Goal: Check status

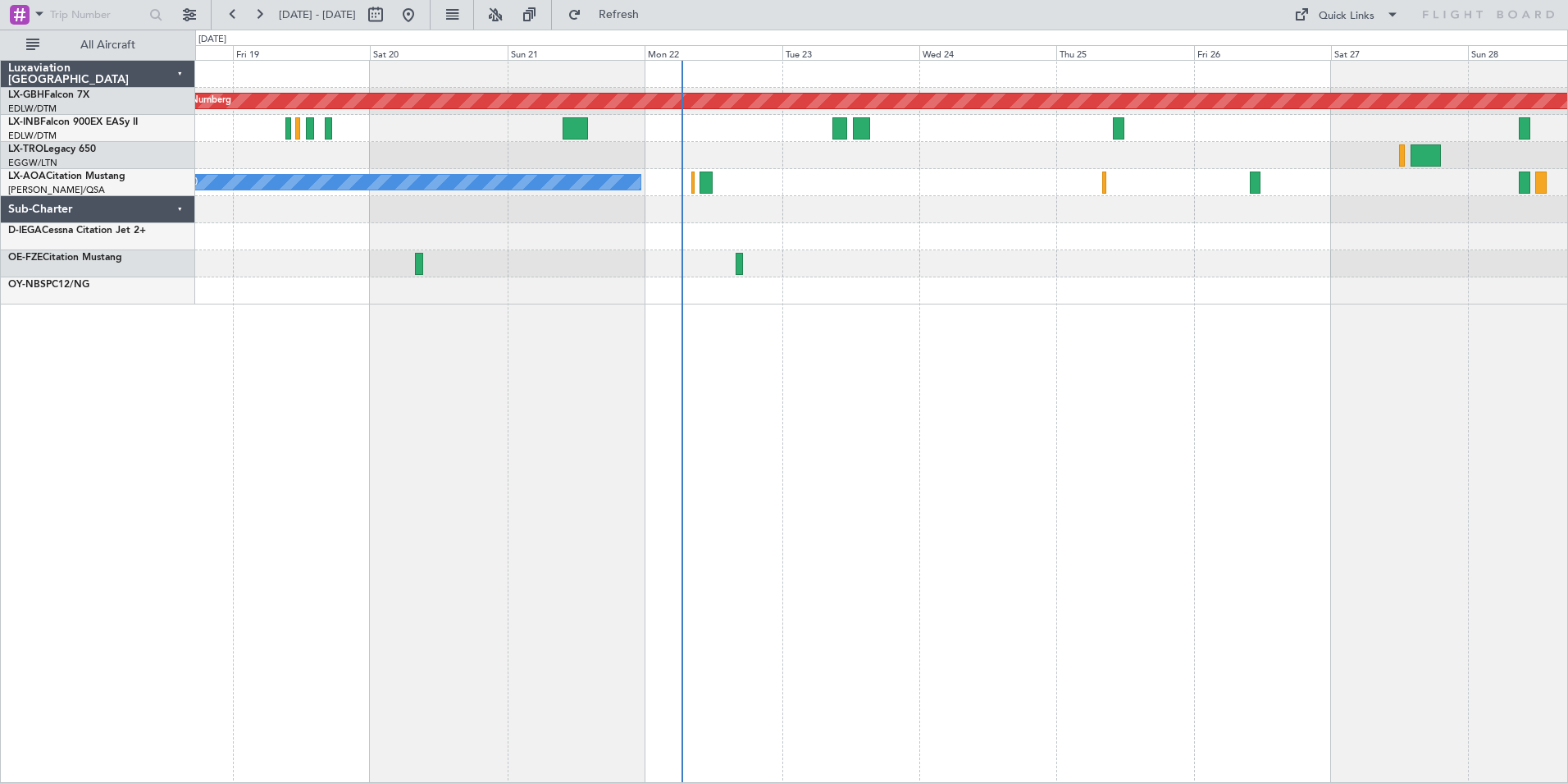
click at [936, 318] on div "Planned Maint Nurnberg Planned Maint [GEOGRAPHIC_DATA] ([GEOGRAPHIC_DATA]) Unpl…" at bounding box center [882, 420] width 1373 height 723
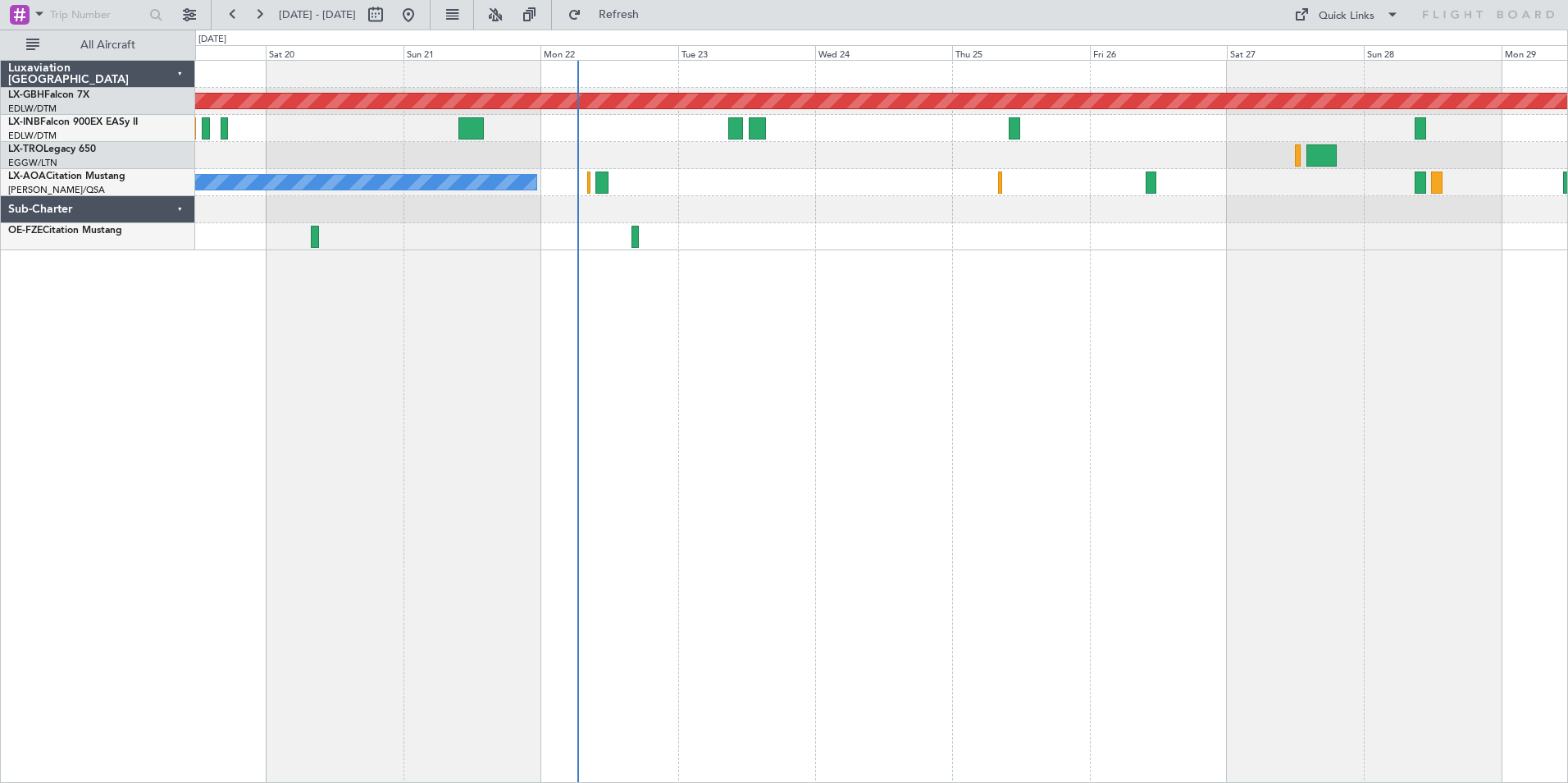
click at [685, 368] on div "Planned Maint Nurnberg Planned Maint [GEOGRAPHIC_DATA] ([GEOGRAPHIC_DATA]) Unpl…" at bounding box center [882, 420] width 1373 height 723
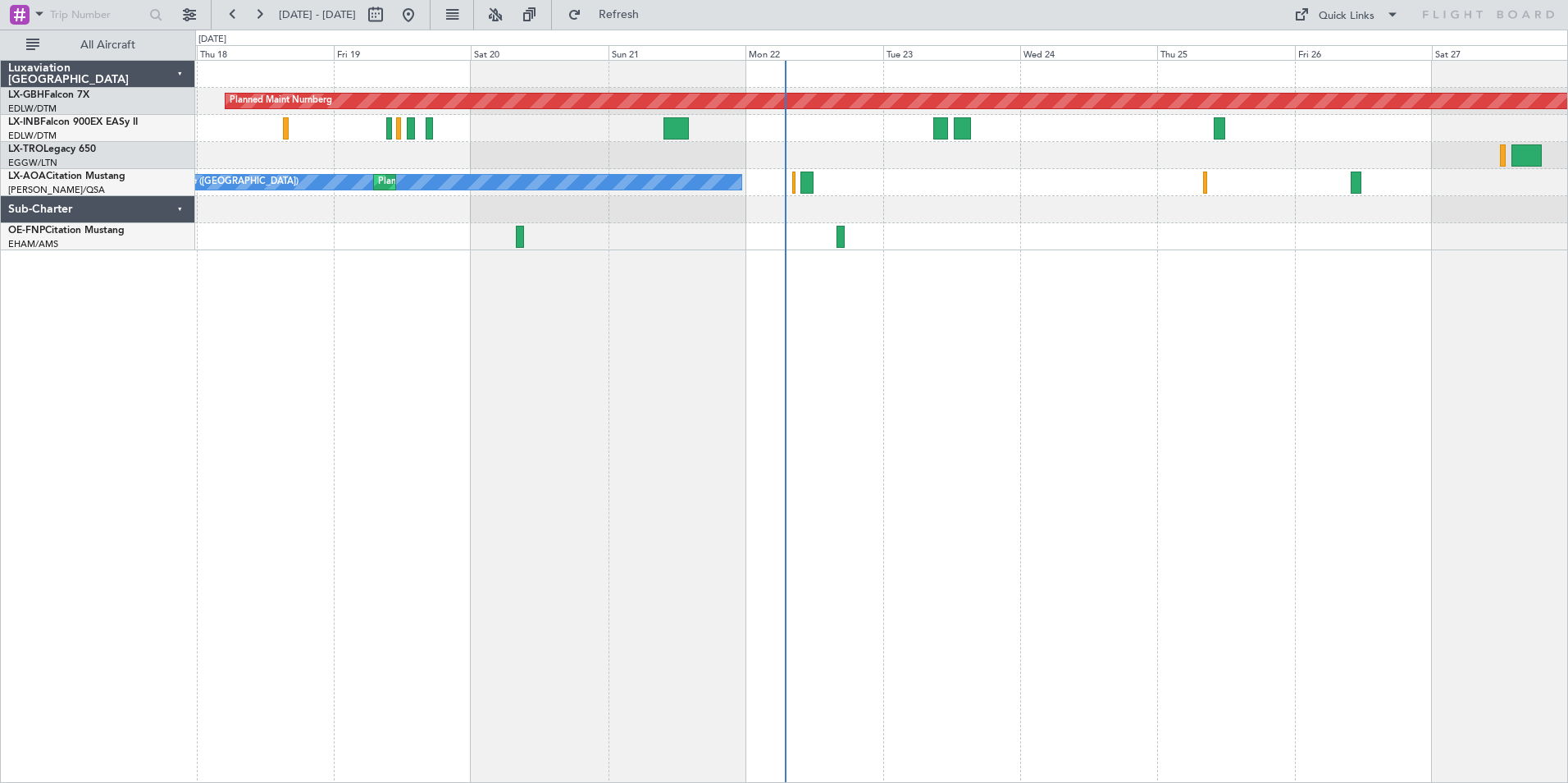
click at [706, 269] on div "Planned Maint Nurnberg Planned Maint [GEOGRAPHIC_DATA] ([GEOGRAPHIC_DATA]) Unpl…" at bounding box center [882, 420] width 1373 height 723
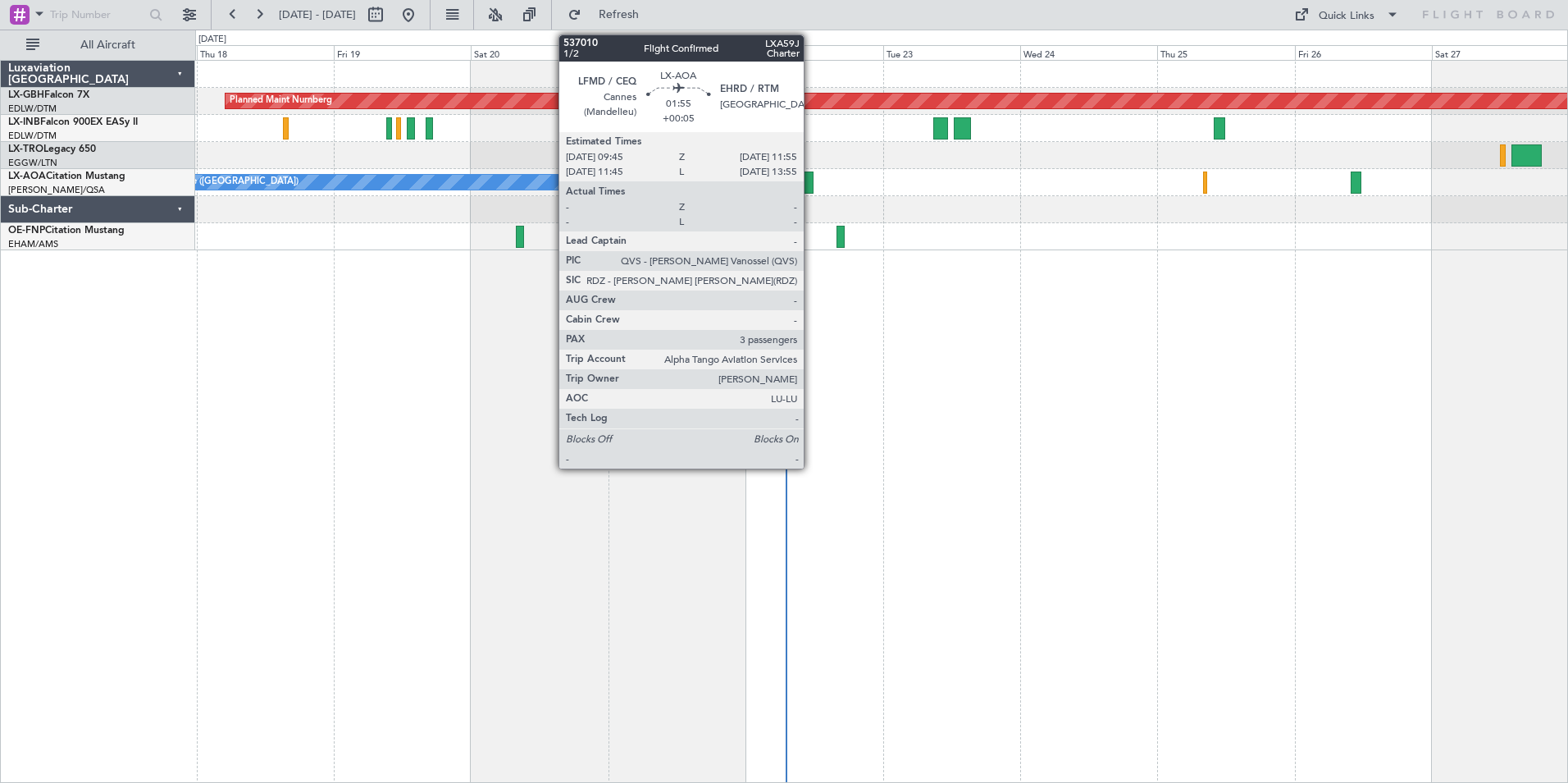
click at [811, 182] on div at bounding box center [807, 182] width 13 height 22
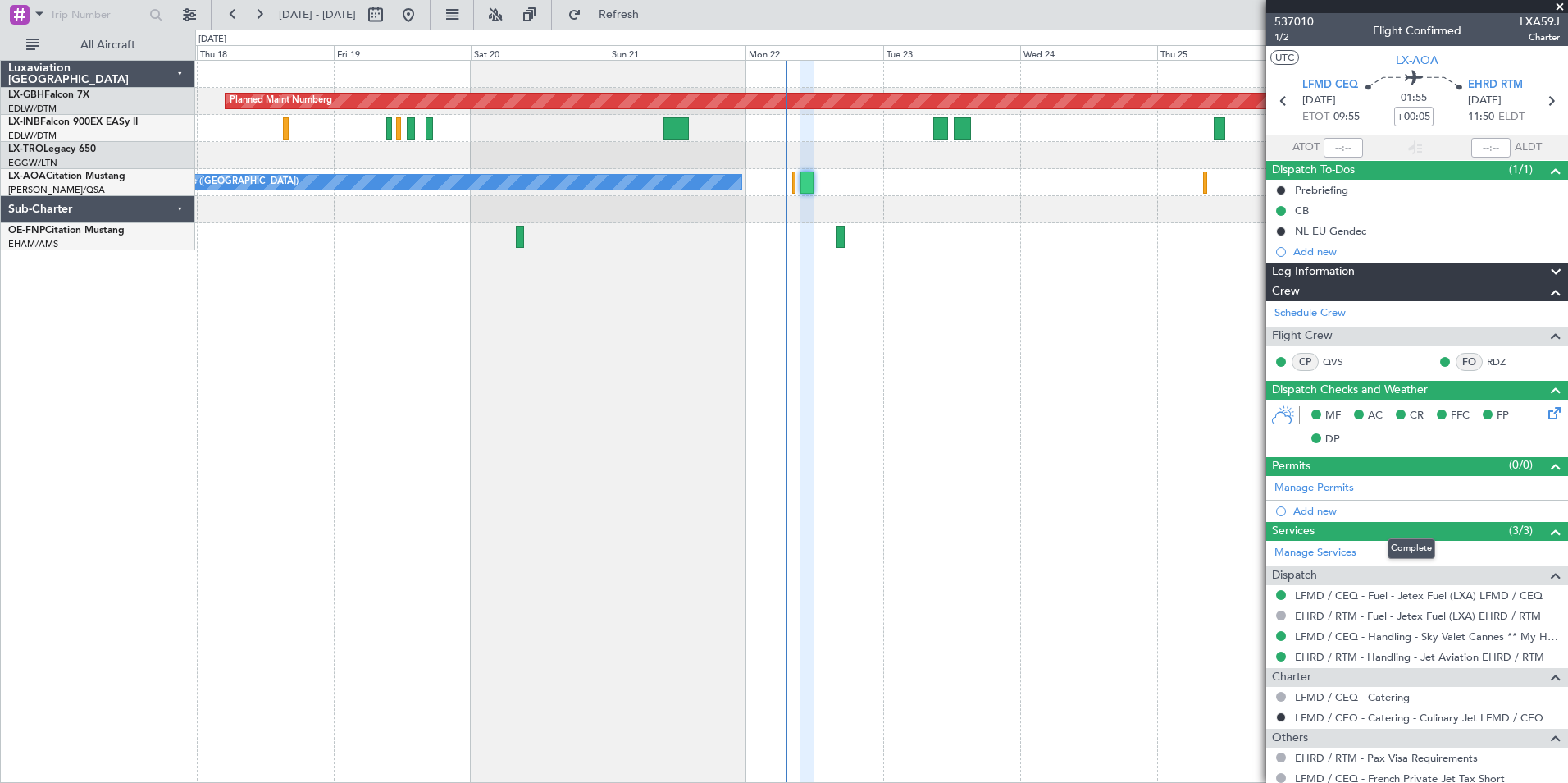
scroll to position [82, 0]
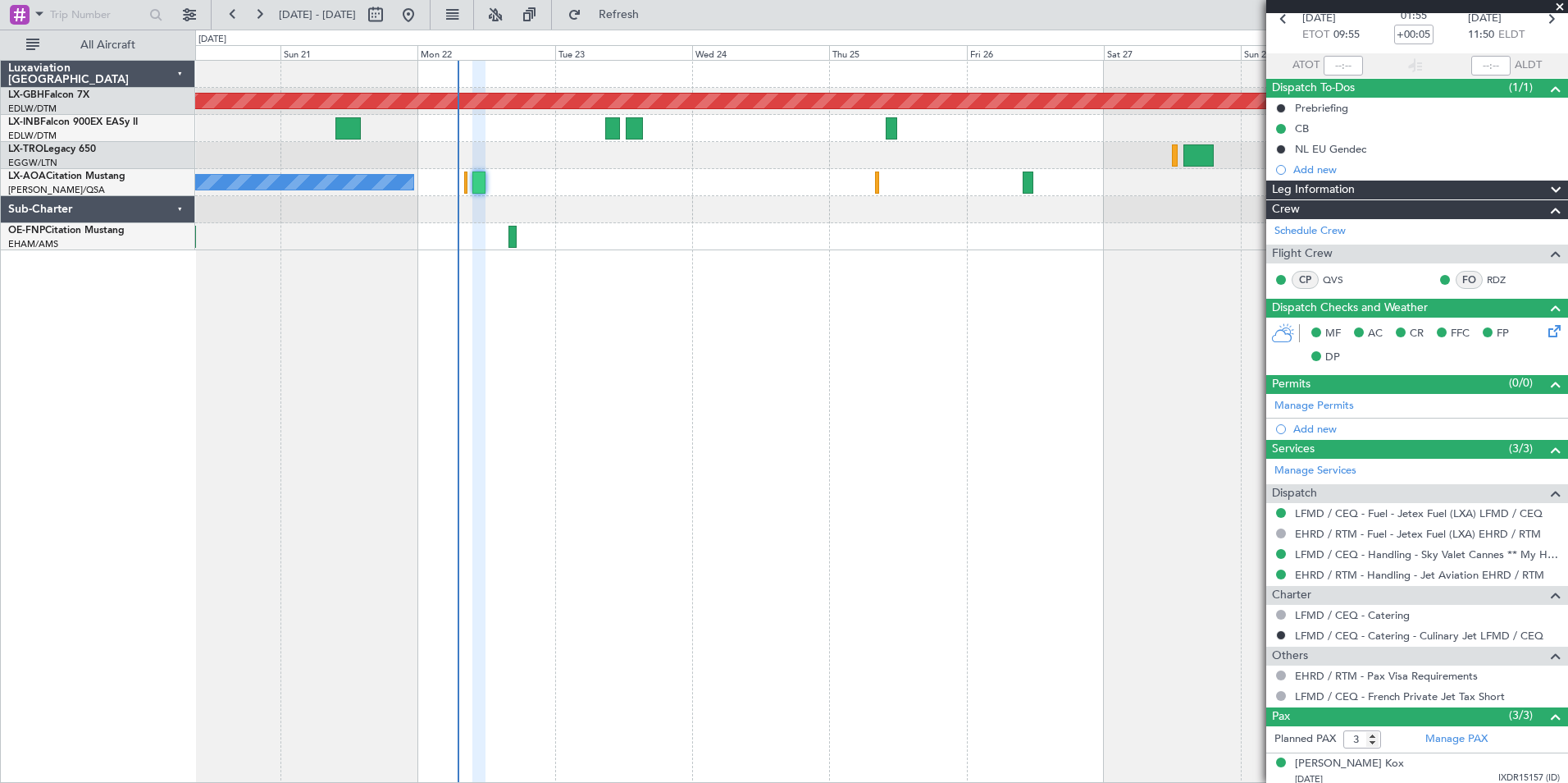
click at [799, 365] on div "Planned Maint Nurnberg No [GEOGRAPHIC_DATA] ([GEOGRAPHIC_DATA]) [GEOGRAPHIC_DAT…" at bounding box center [882, 420] width 1373 height 723
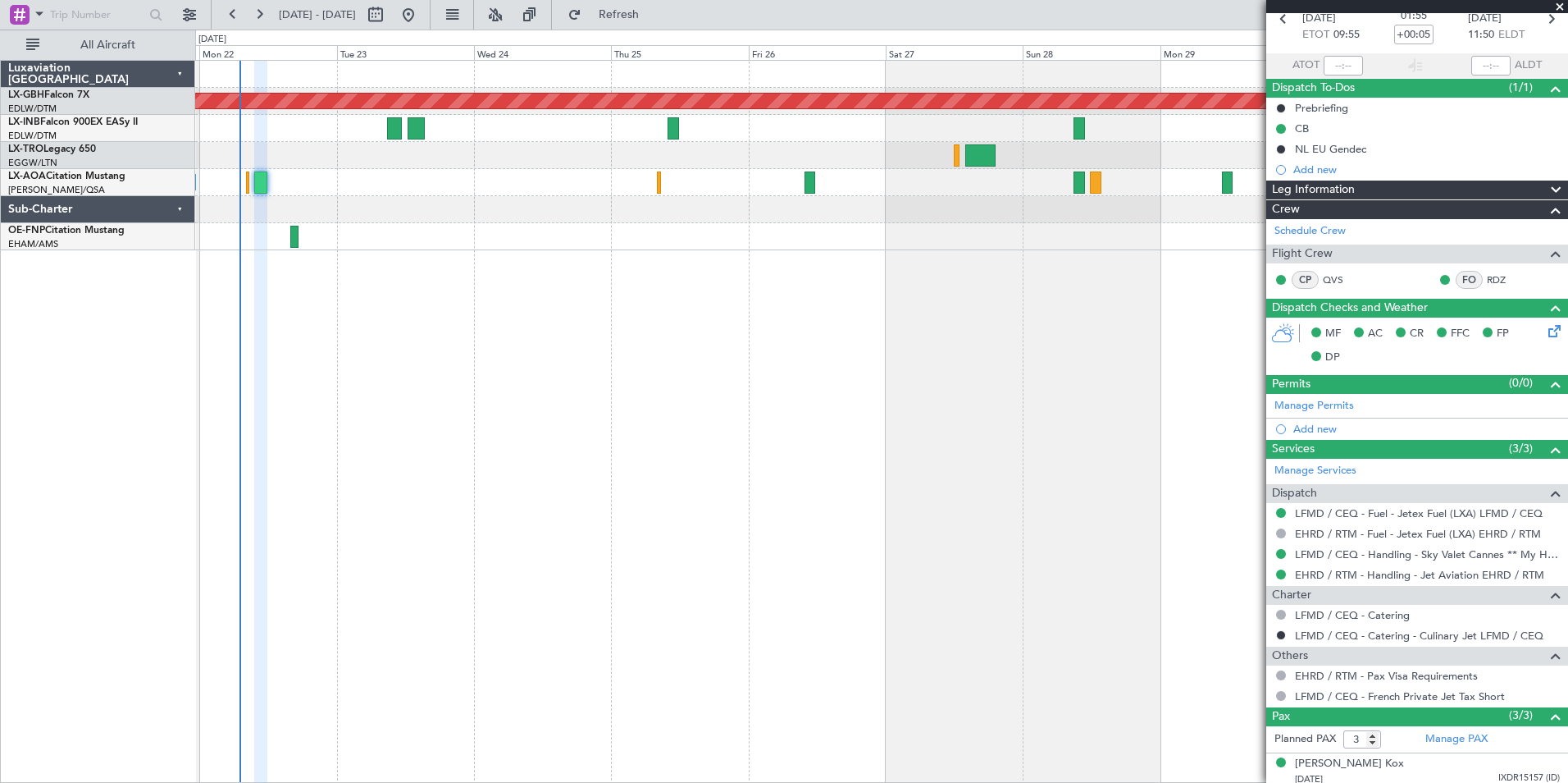
click at [852, 289] on div "Planned Maint Nurnberg No [GEOGRAPHIC_DATA] ([GEOGRAPHIC_DATA]) No Crew [GEOGRA…" at bounding box center [882, 420] width 1373 height 723
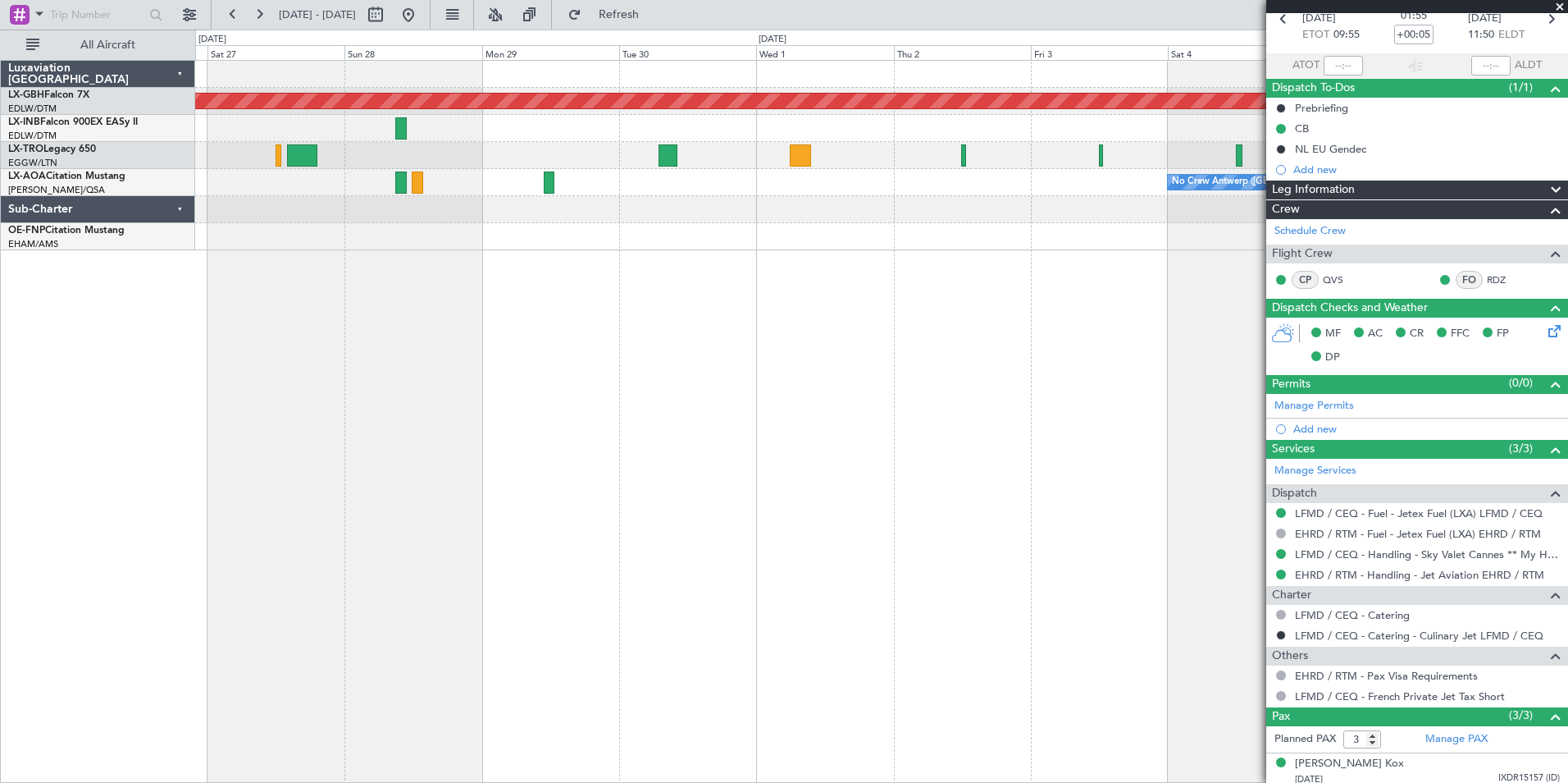
click at [445, 314] on div "Planned Maint Nurnberg A/C Unavailable No Crew [GEOGRAPHIC_DATA] ([GEOGRAPHIC_D…" at bounding box center [882, 420] width 1373 height 723
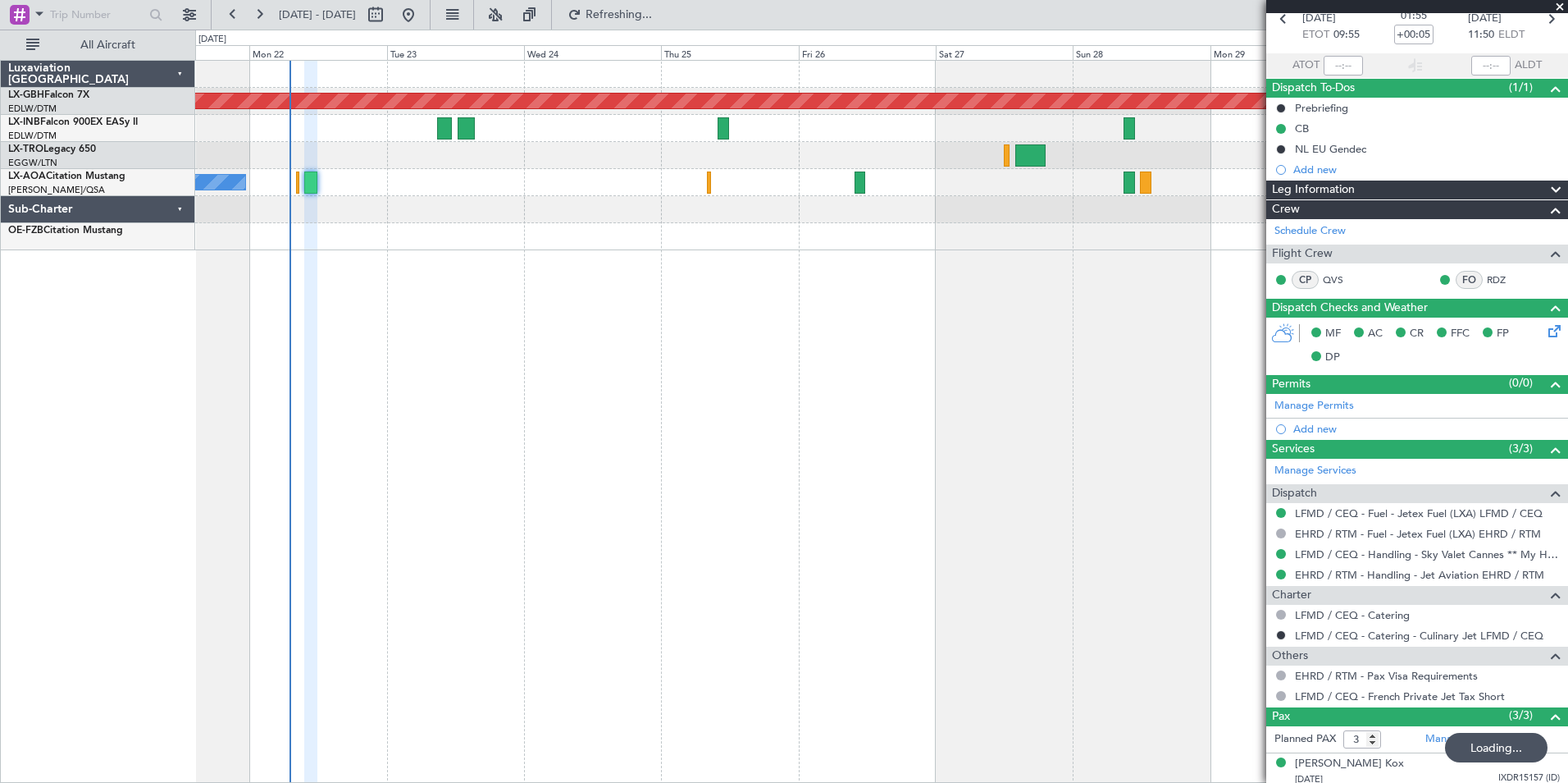
click at [1198, 243] on div "Planned Maint Nurnberg No [GEOGRAPHIC_DATA] ([GEOGRAPHIC_DATA]) [GEOGRAPHIC_DAT…" at bounding box center [882, 420] width 1373 height 723
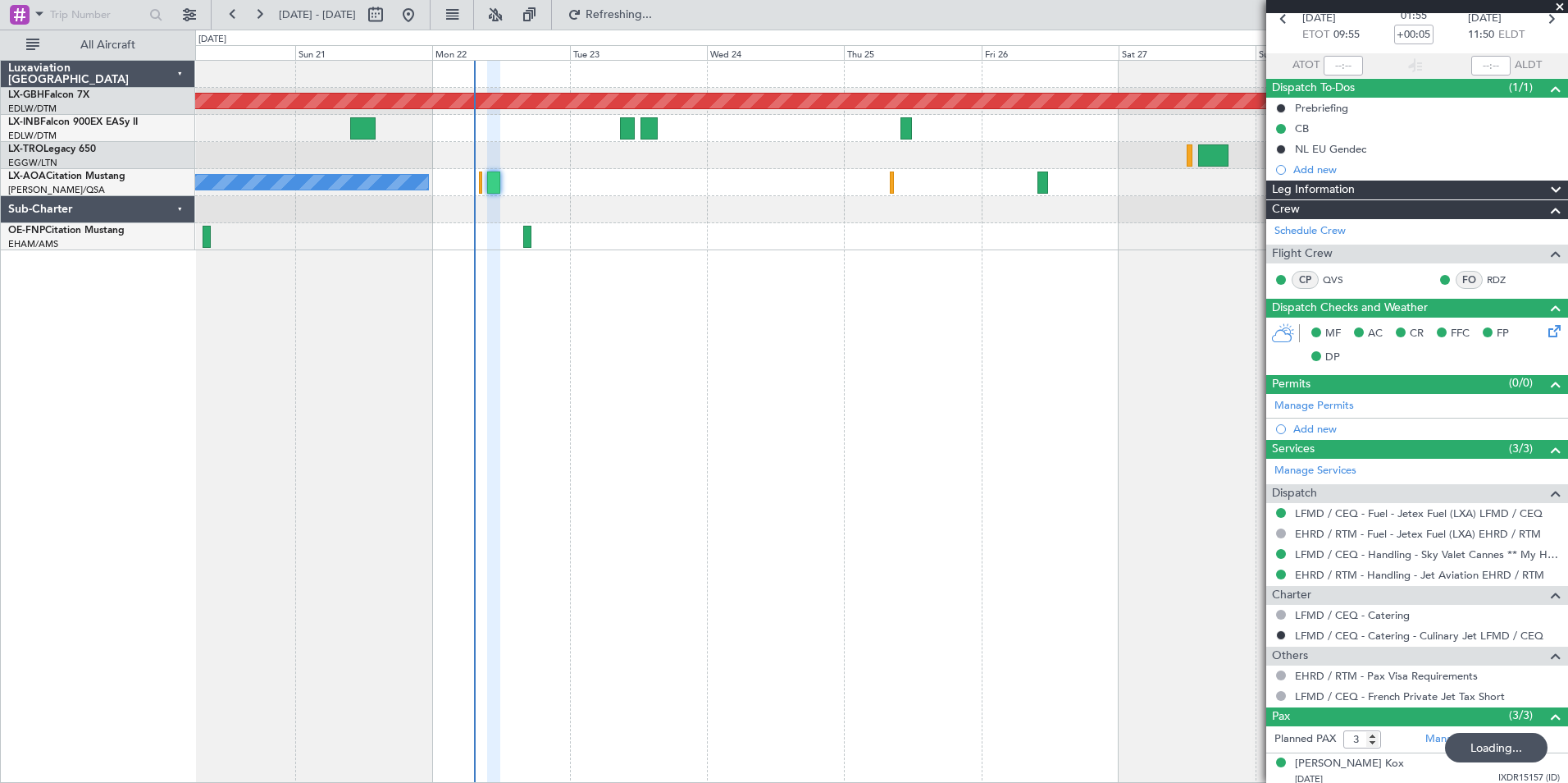
click at [748, 316] on div "Planned Maint Nurnberg No [GEOGRAPHIC_DATA] ([GEOGRAPHIC_DATA]) [GEOGRAPHIC_DAT…" at bounding box center [882, 420] width 1373 height 723
